Goal: Use online tool/utility: Utilize a website feature to perform a specific function

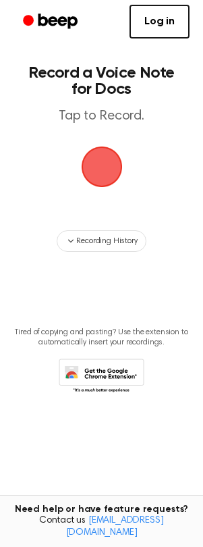
click at [97, 170] on span "button" at bounding box center [101, 167] width 70 height 70
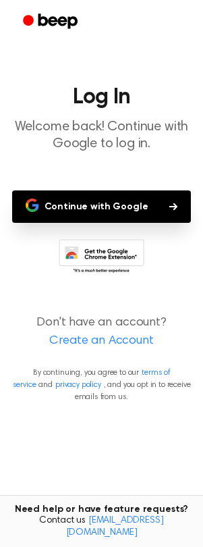
click at [107, 205] on button "Continue with Google" at bounding box center [102, 206] width 180 height 32
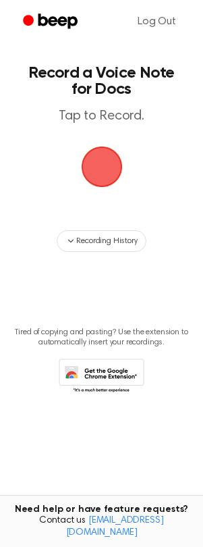
click at [103, 176] on span "button" at bounding box center [102, 167] width 76 height 76
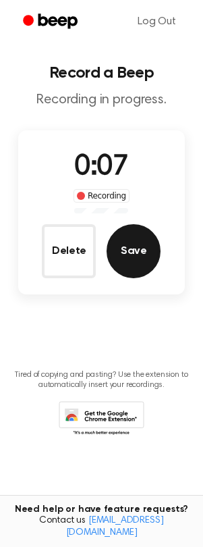
click at [122, 264] on button "Save" at bounding box center [134, 251] width 54 height 54
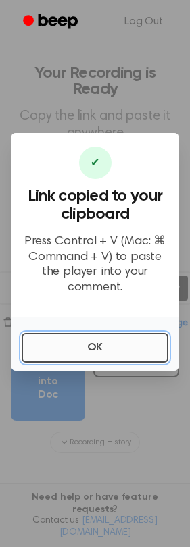
click at [116, 347] on button "OK" at bounding box center [95, 348] width 147 height 30
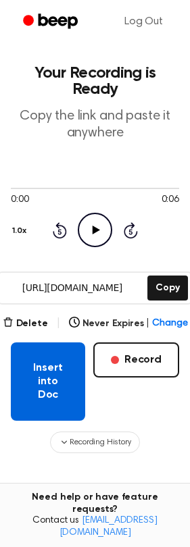
click at [81, 384] on button "Insert into Doc" at bounding box center [48, 381] width 74 height 78
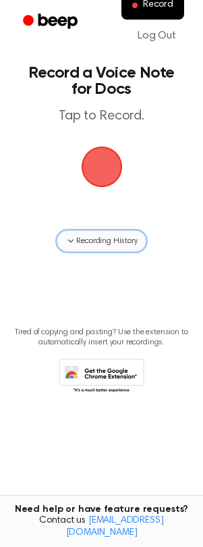
click at [70, 248] on button "Recording History" at bounding box center [101, 241] width 89 height 22
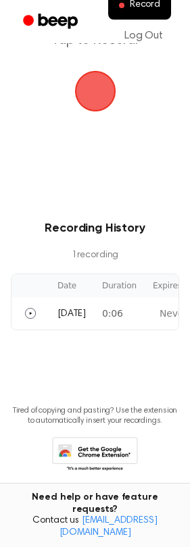
scroll to position [81, 0]
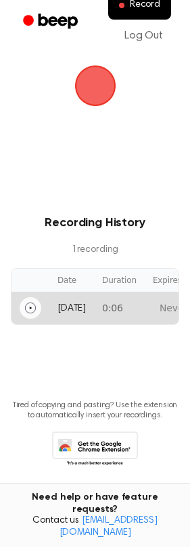
click at [38, 309] on button "Play" at bounding box center [31, 308] width 22 height 22
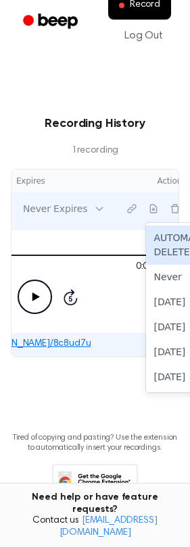
scroll to position [0, 0]
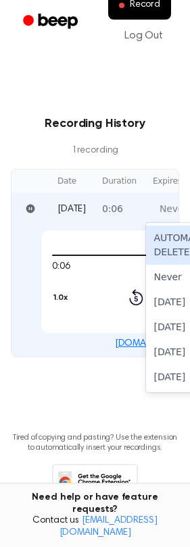
click at [80, 209] on tr "Today 0:06 6 results available. Use Up and Down to choose options, press Enter …" at bounding box center [170, 208] width 319 height 32
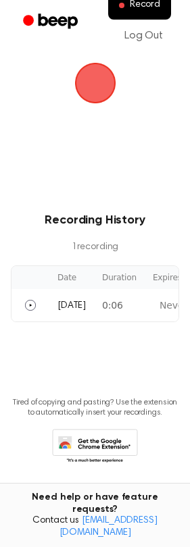
click at [98, 386] on main "Record a Voice Note for Docs Tap to Record. Recording History 1 recording Date …" at bounding box center [95, 210] width 190 height 588
